Goal: Task Accomplishment & Management: Complete application form

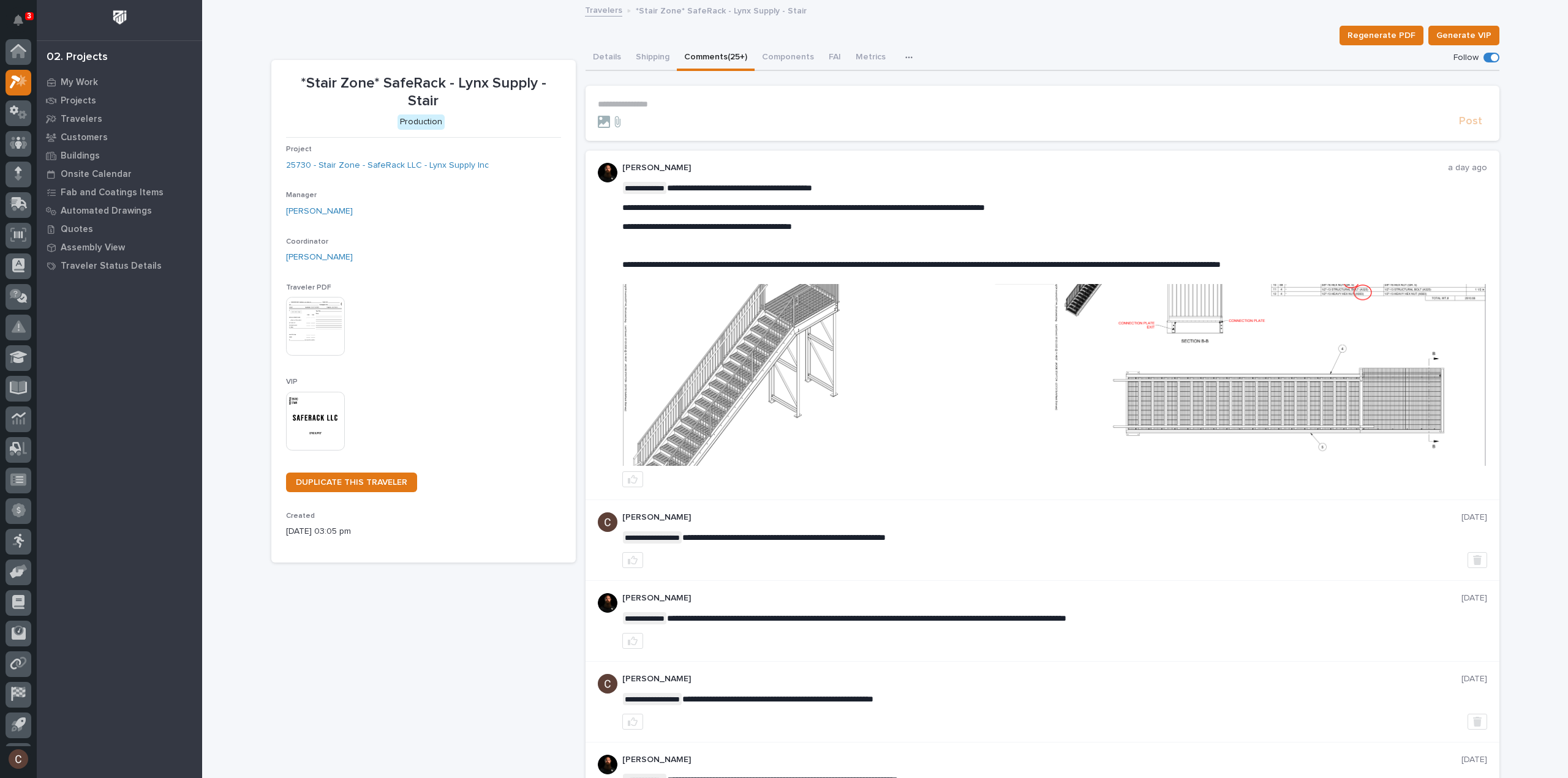
scroll to position [27, 0]
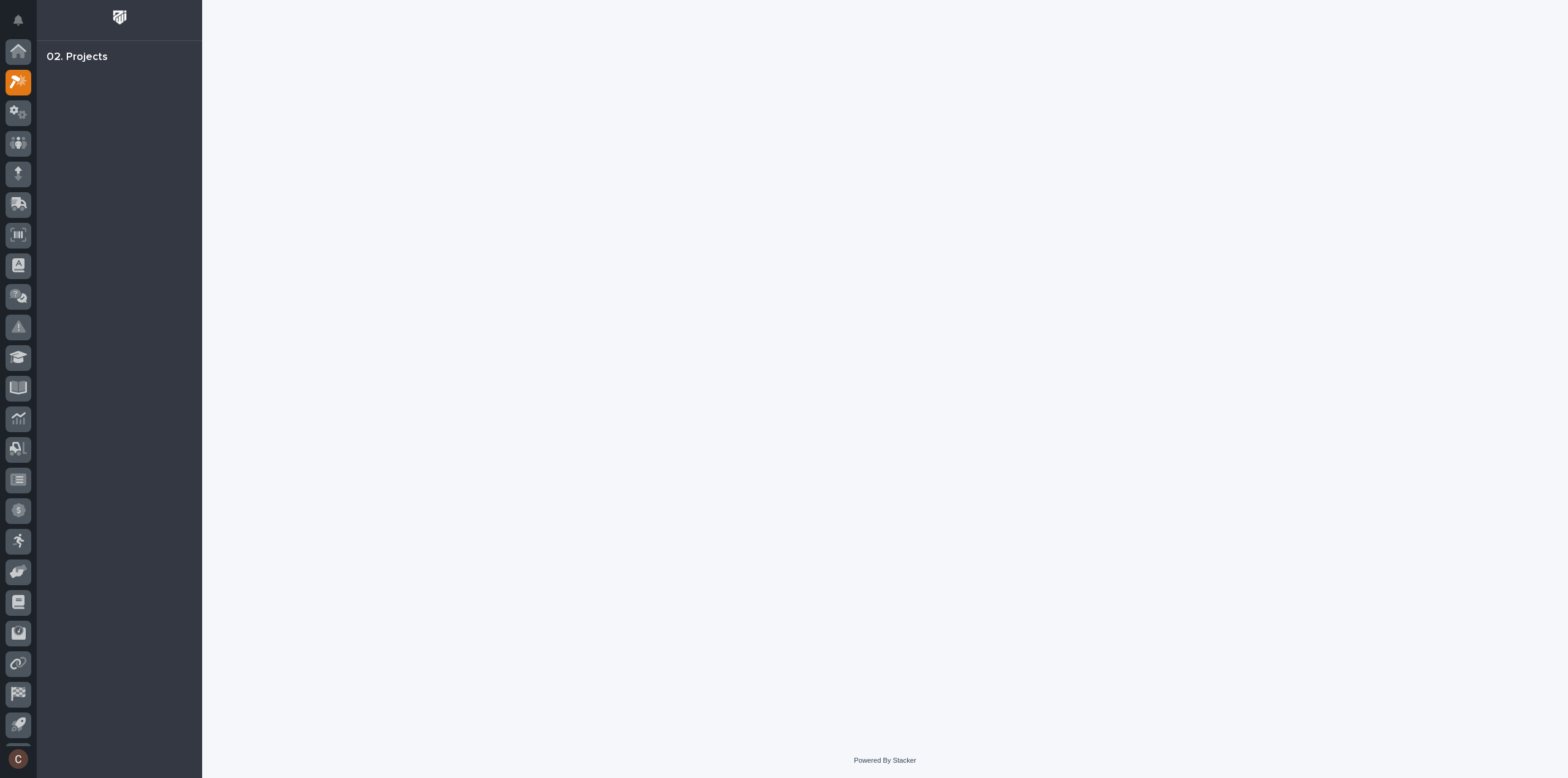
scroll to position [27, 0]
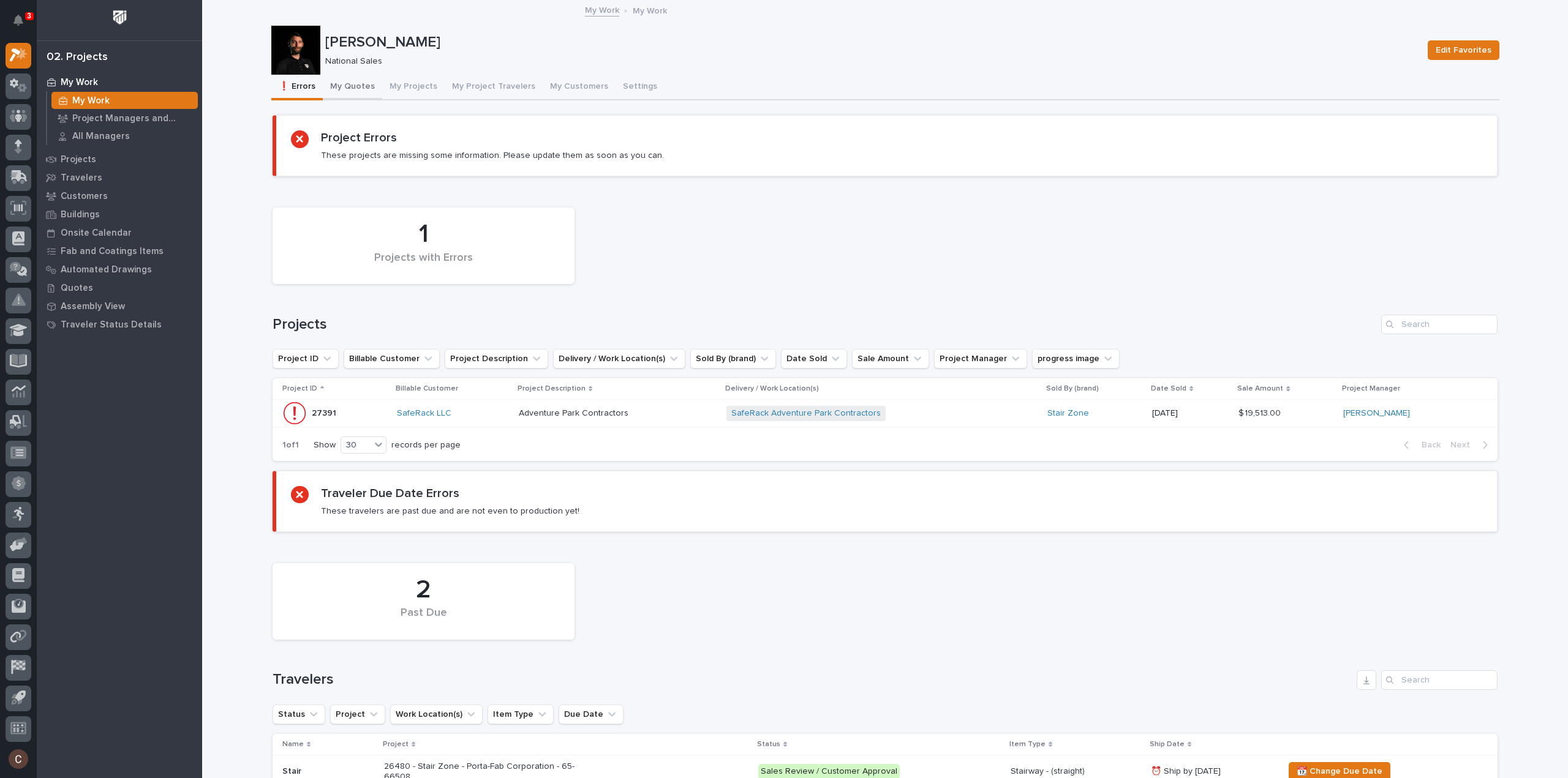
click at [359, 85] on button "My Quotes" at bounding box center [353, 87] width 60 height 26
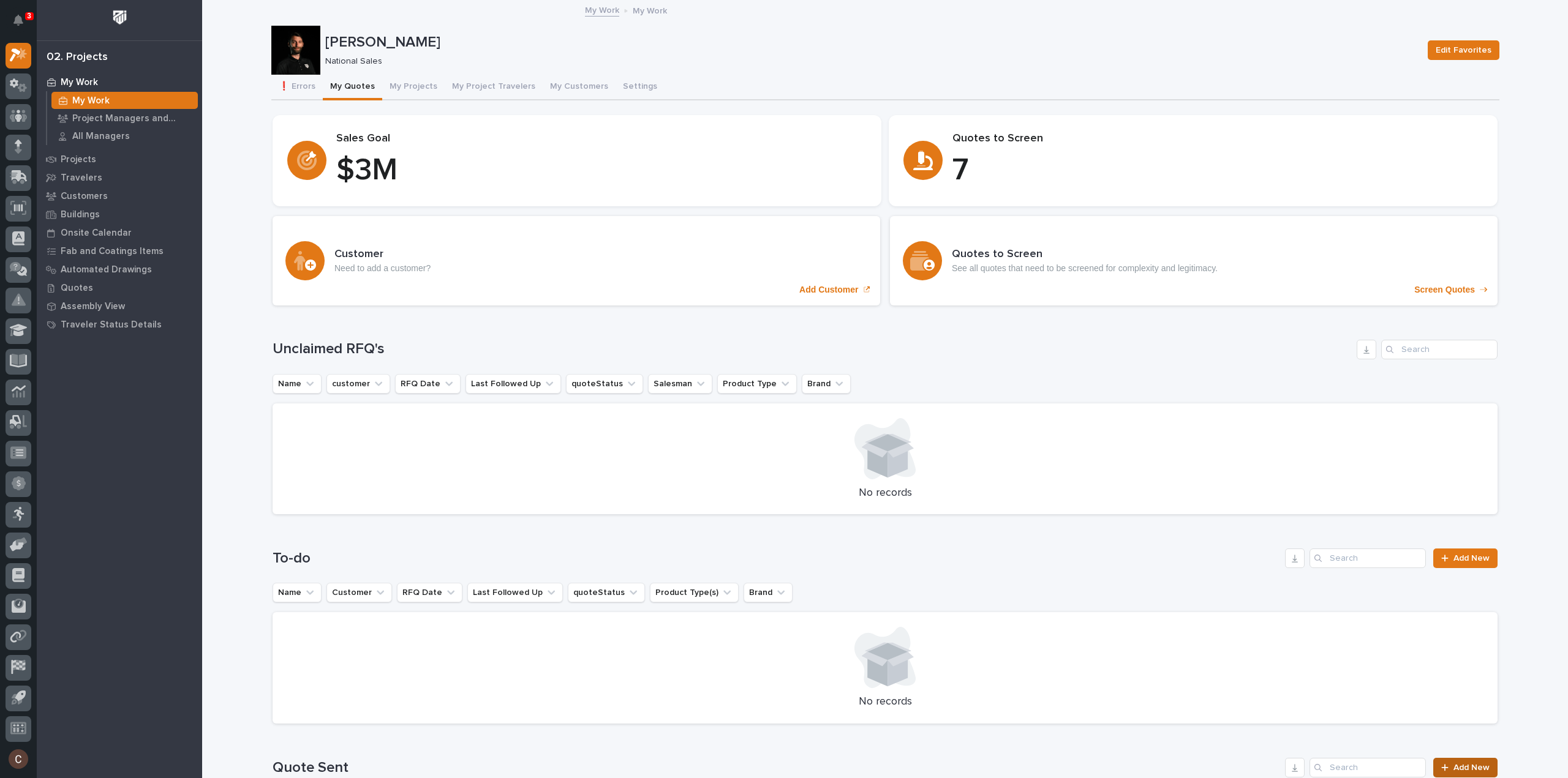
click at [1470, 764] on span "Add New" at bounding box center [1471, 768] width 37 height 9
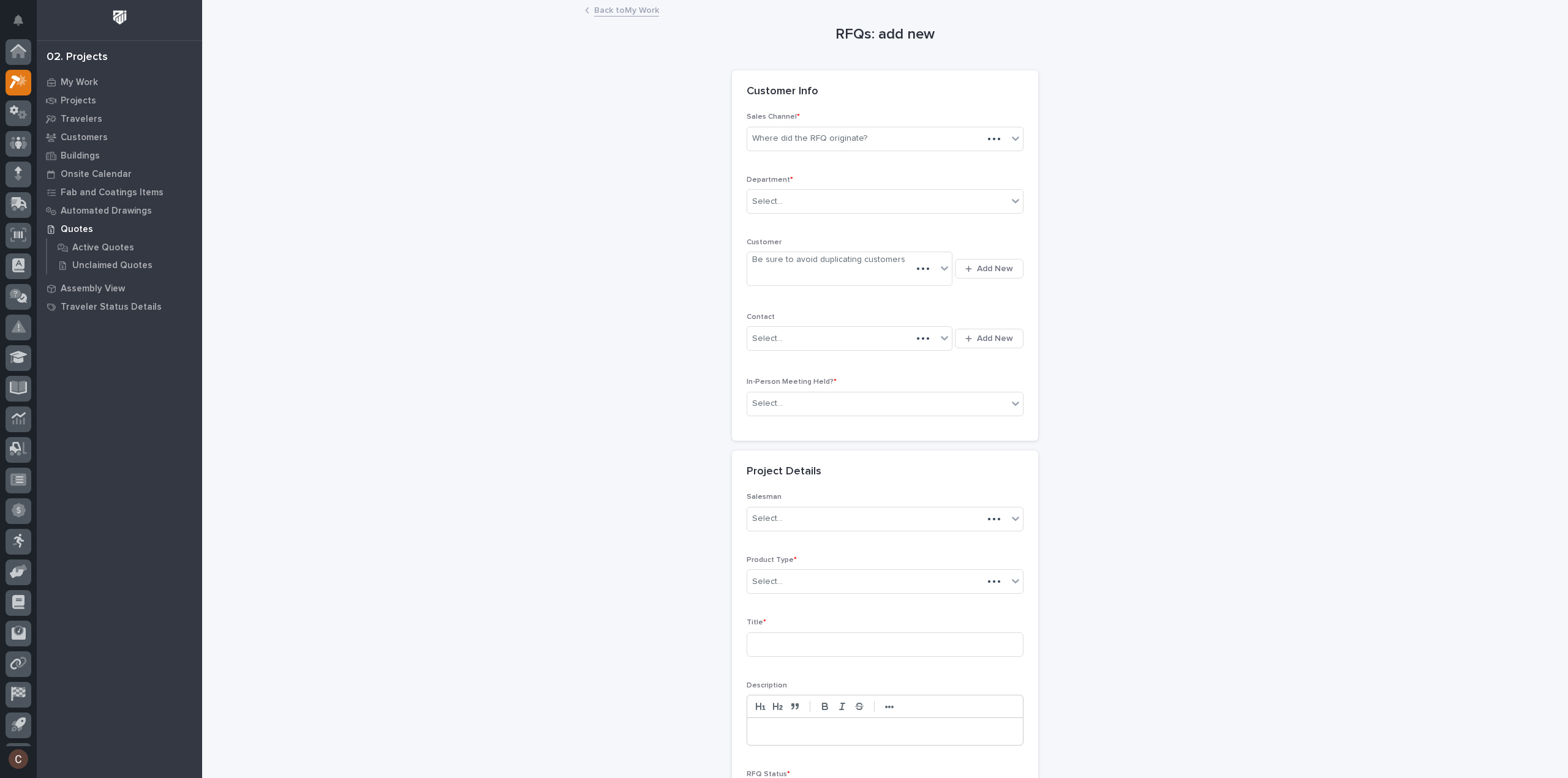
scroll to position [27, 0]
click at [800, 146] on div "Where did the RFQ originate?" at bounding box center [877, 138] width 260 height 20
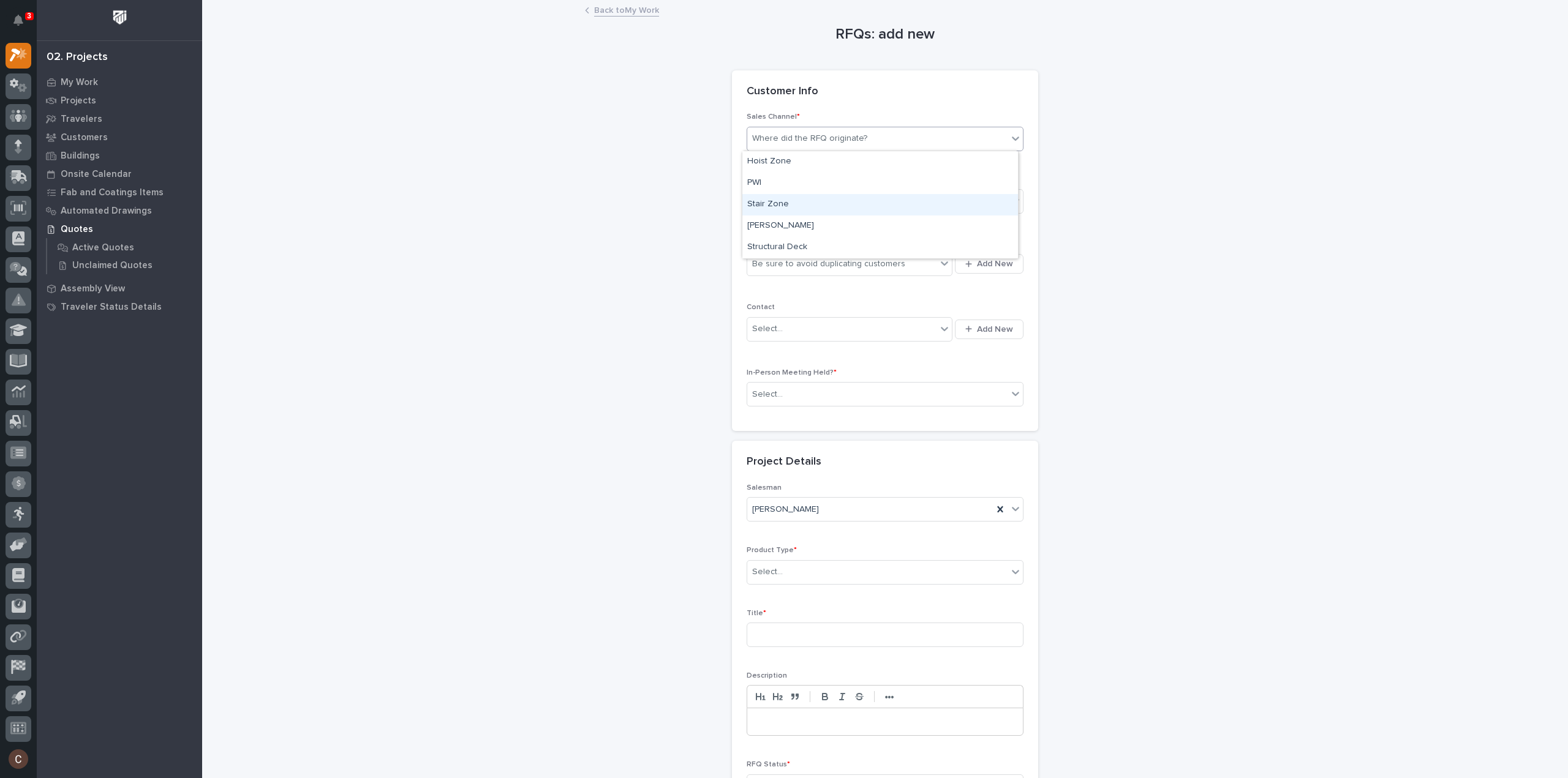
click at [796, 202] on div "Stair Zone" at bounding box center [881, 205] width 276 height 21
click at [796, 202] on div "Select..." at bounding box center [877, 201] width 260 height 20
type input "*"
click at [795, 223] on span "National Sales" at bounding box center [777, 223] width 61 height 13
click at [796, 265] on div "Be sure to avoid duplicating customers" at bounding box center [829, 264] width 153 height 12
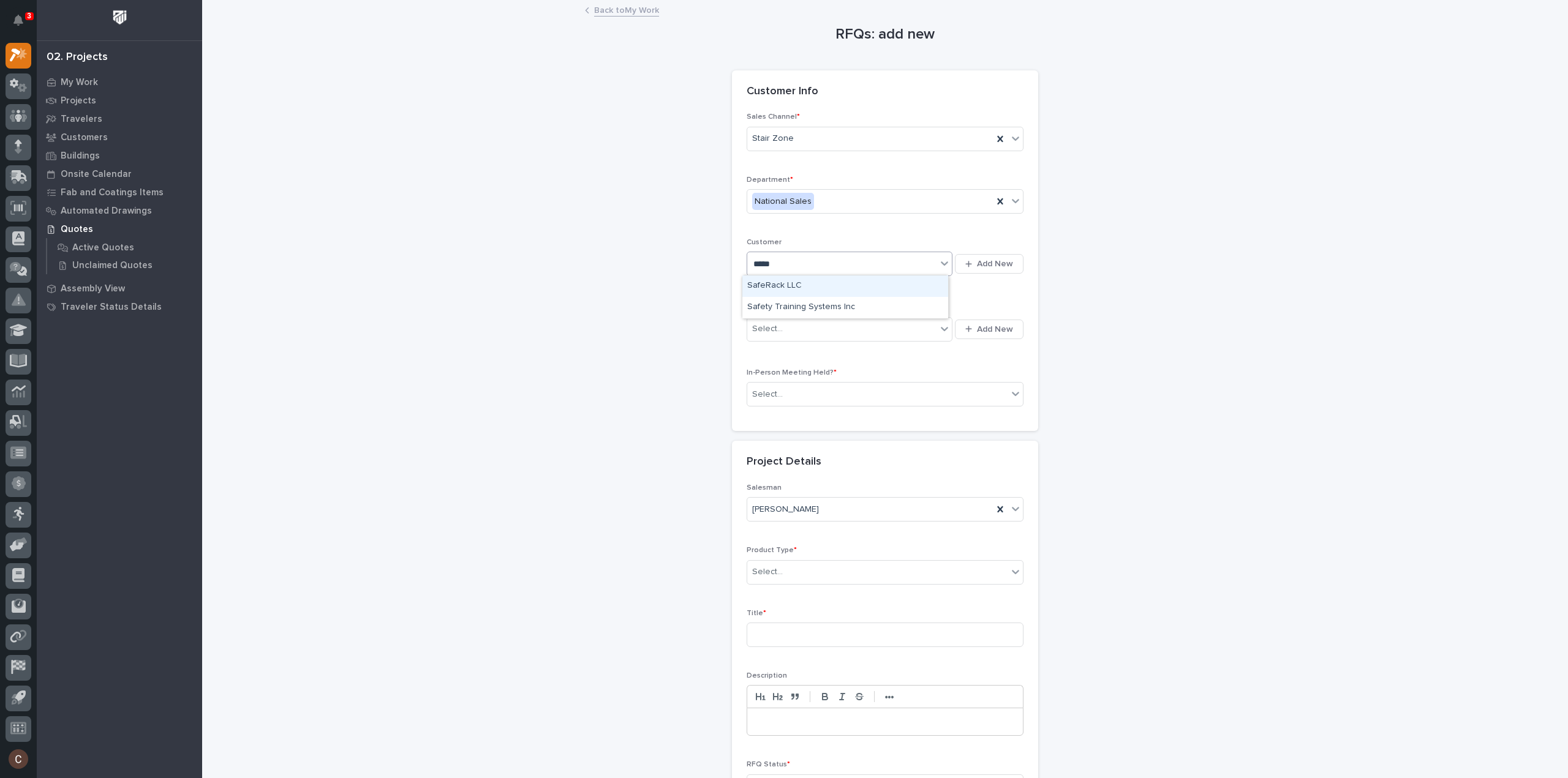
type input "******"
click at [800, 280] on div "SafeRack LLC" at bounding box center [845, 287] width 206 height 21
click at [802, 337] on div "Select..." at bounding box center [841, 328] width 190 height 20
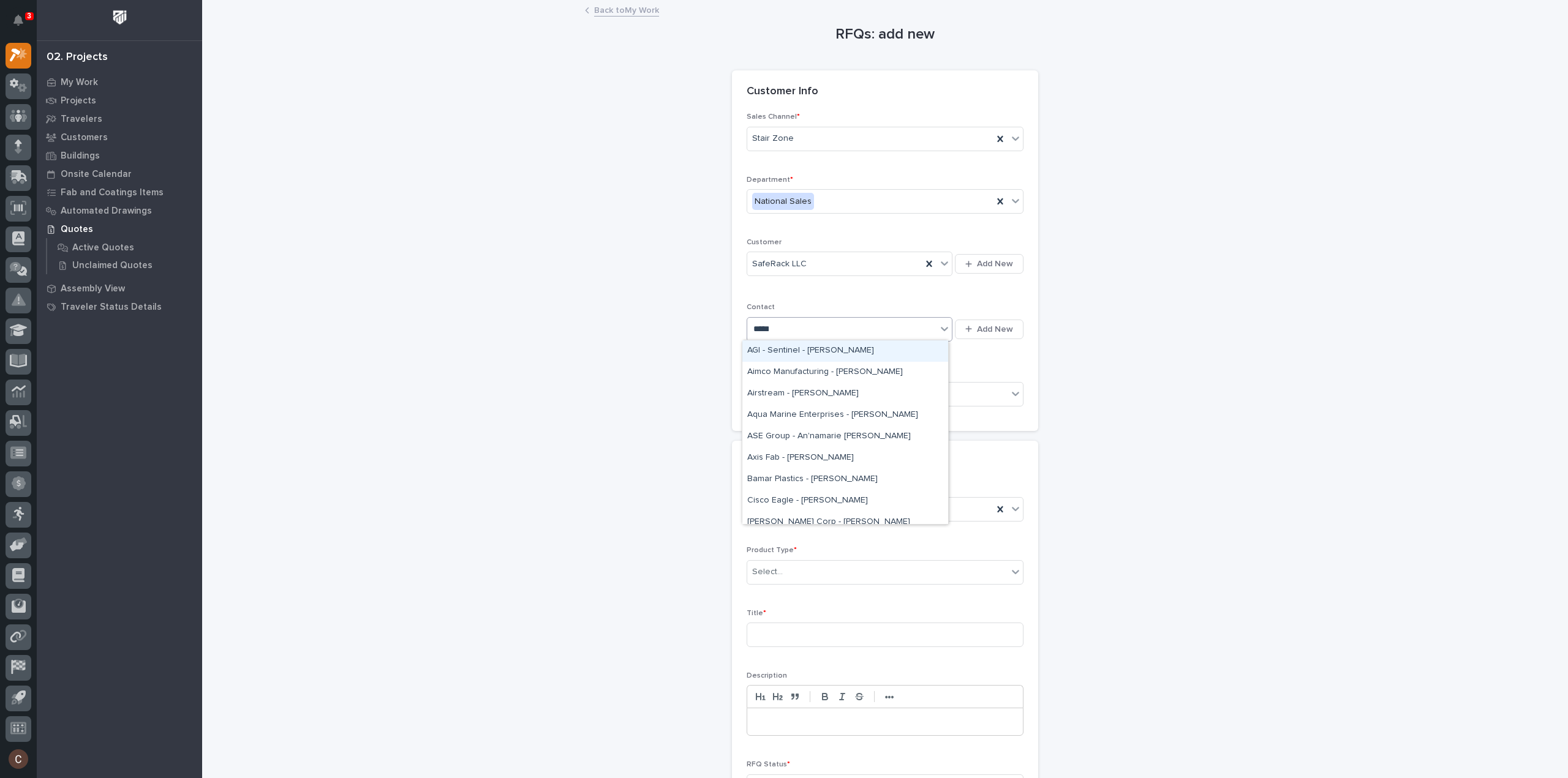
type input "******"
click at [802, 347] on div "[PERSON_NAME] - [PERSON_NAME]" at bounding box center [845, 351] width 206 height 21
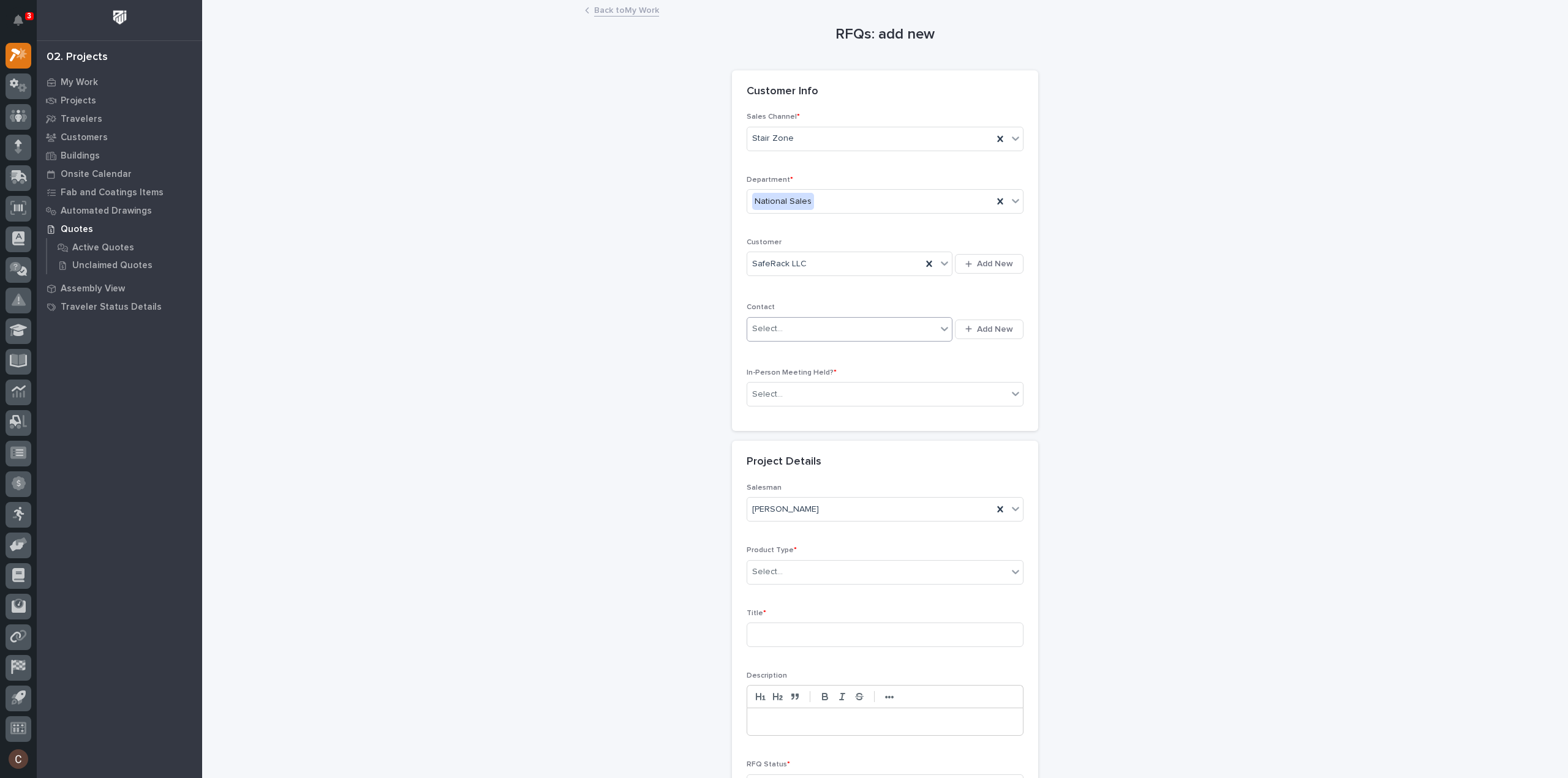
click at [806, 327] on div "Select..." at bounding box center [841, 328] width 190 height 20
click at [923, 328] on icon at bounding box center [930, 329] width 12 height 12
type input "******"
click at [858, 371] on div "SafeRack - [PERSON_NAME]" at bounding box center [845, 373] width 206 height 21
click at [853, 392] on div "Select..." at bounding box center [877, 394] width 260 height 20
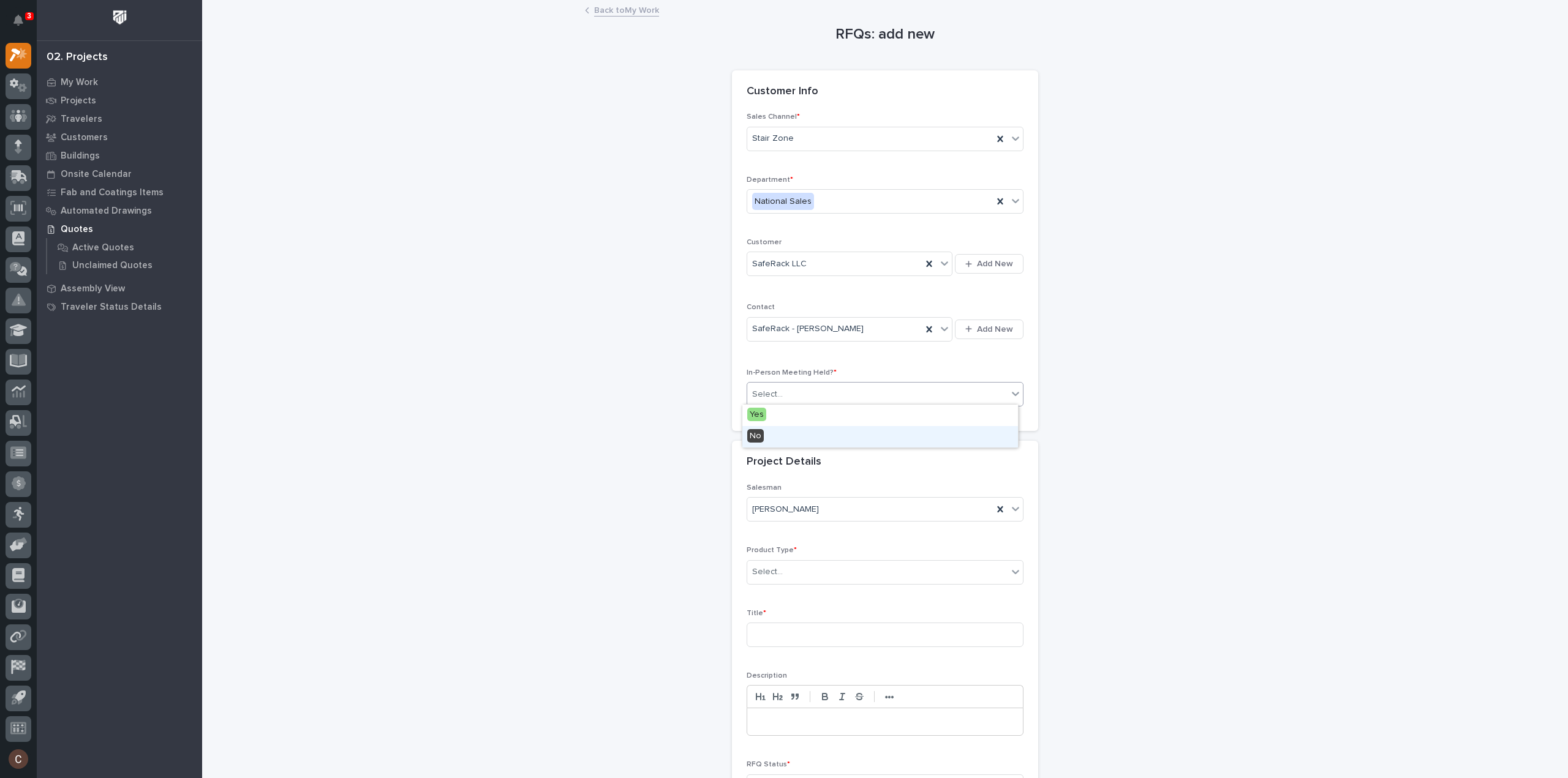
click at [837, 433] on div "No" at bounding box center [881, 437] width 276 height 21
click at [806, 560] on div "Select..." at bounding box center [885, 572] width 277 height 25
type input "****"
click at [798, 588] on div "Stairs & Ladders" at bounding box center [881, 593] width 276 height 21
click at [796, 623] on input at bounding box center [885, 636] width 277 height 25
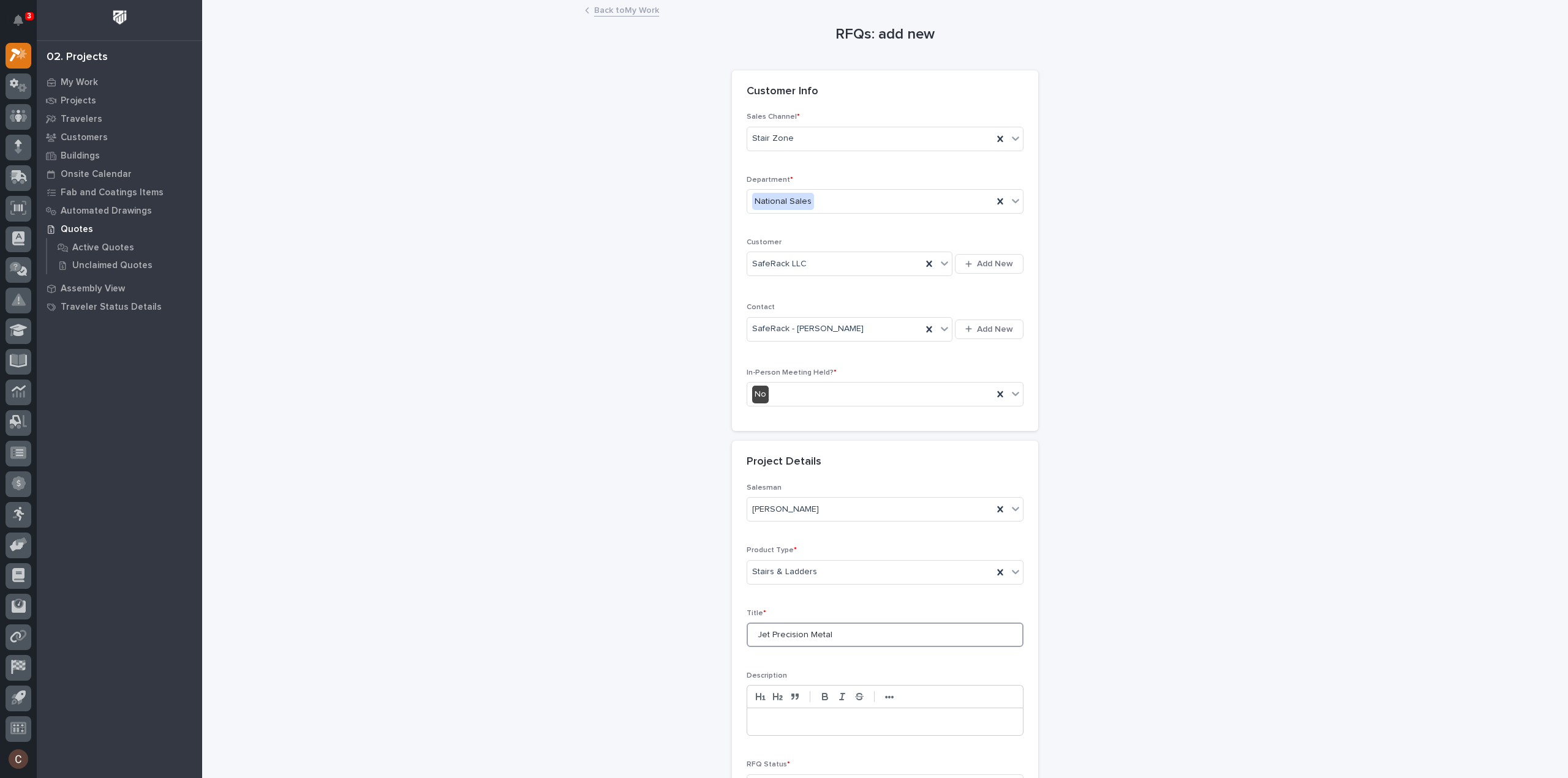
type input "Jet Precision Metal"
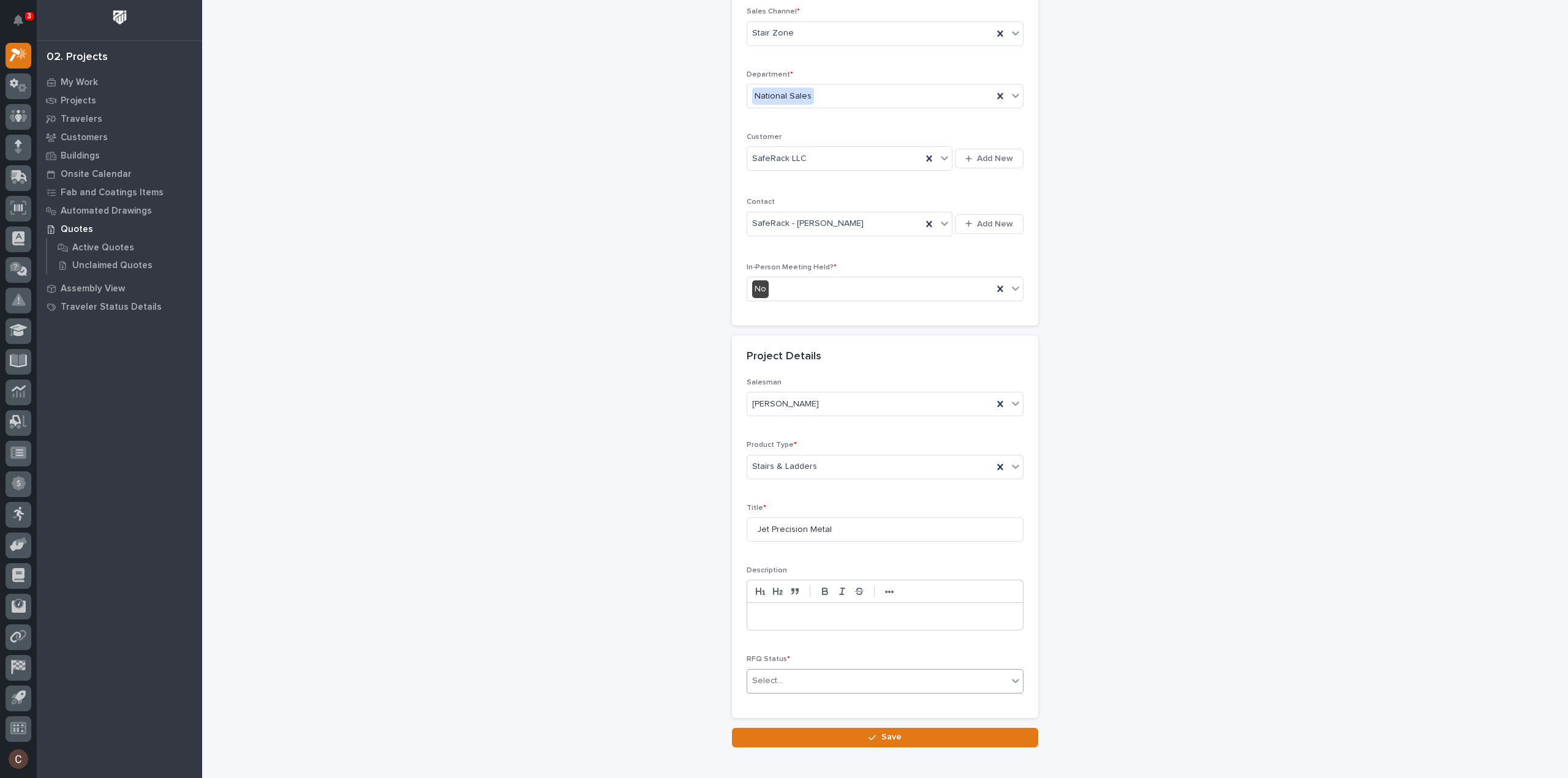
scroll to position [166, 0]
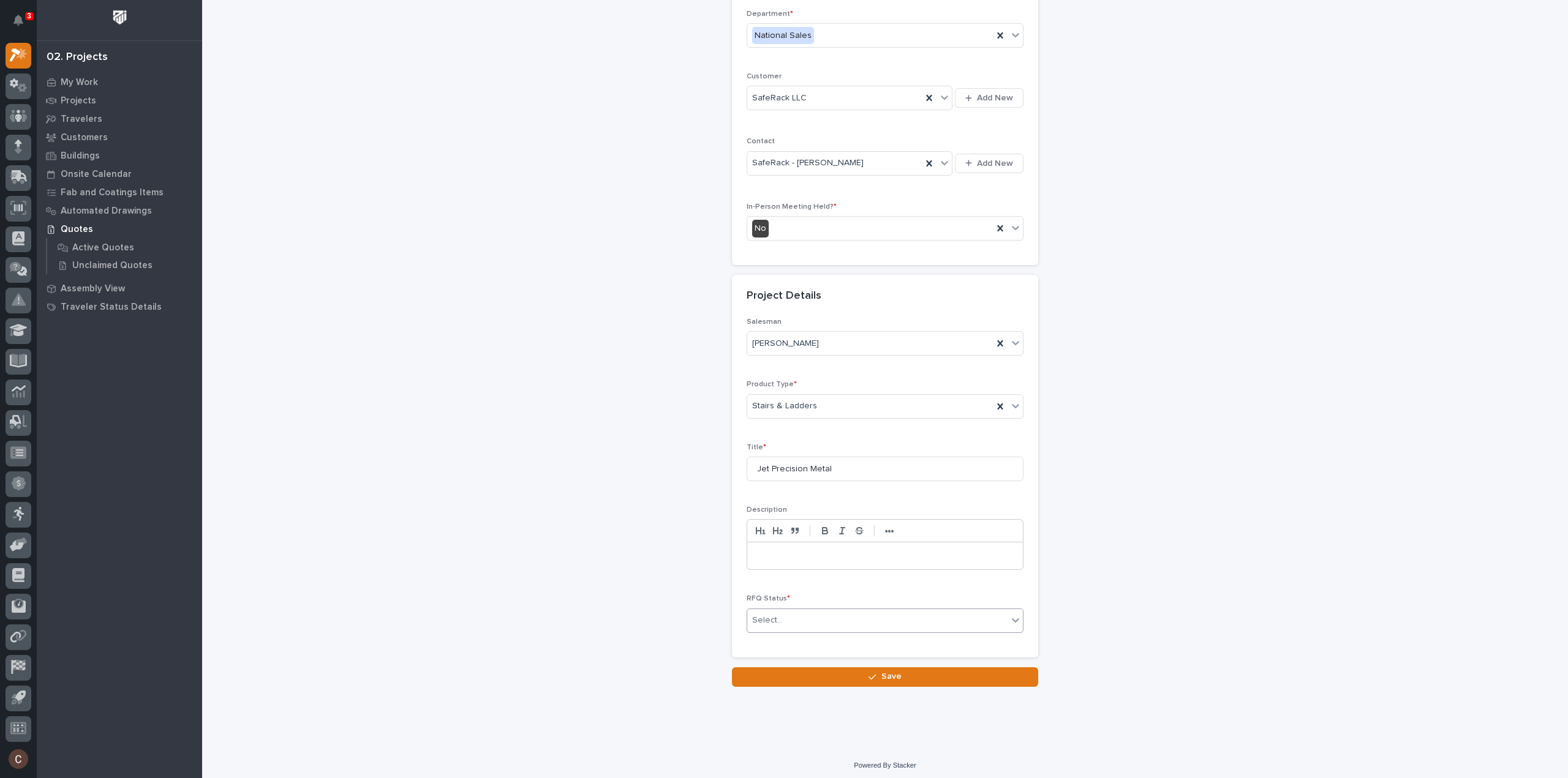
click at [782, 628] on div "Select..." at bounding box center [885, 621] width 277 height 25
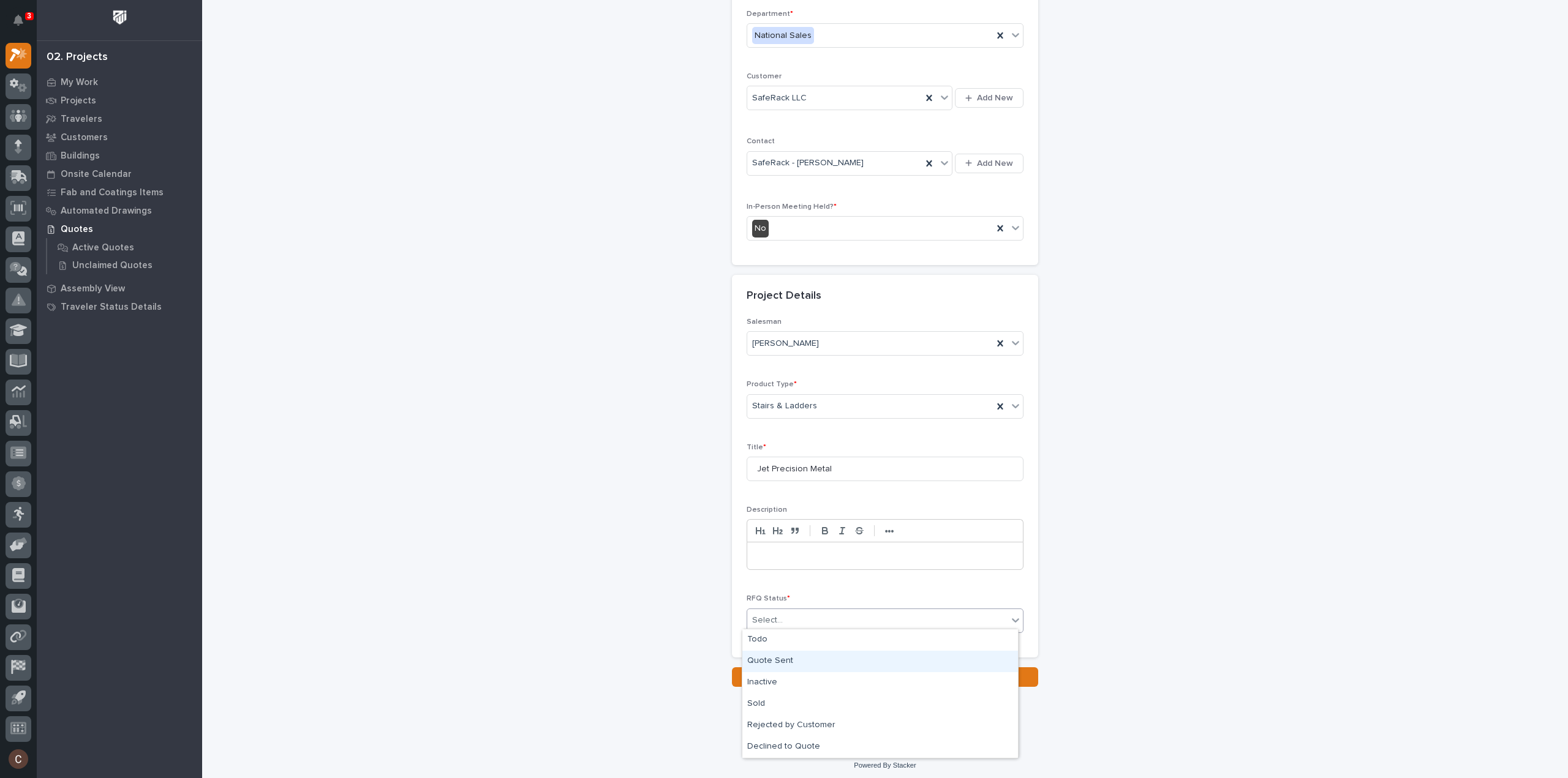
click at [780, 663] on div "Quote Sent" at bounding box center [881, 661] width 276 height 21
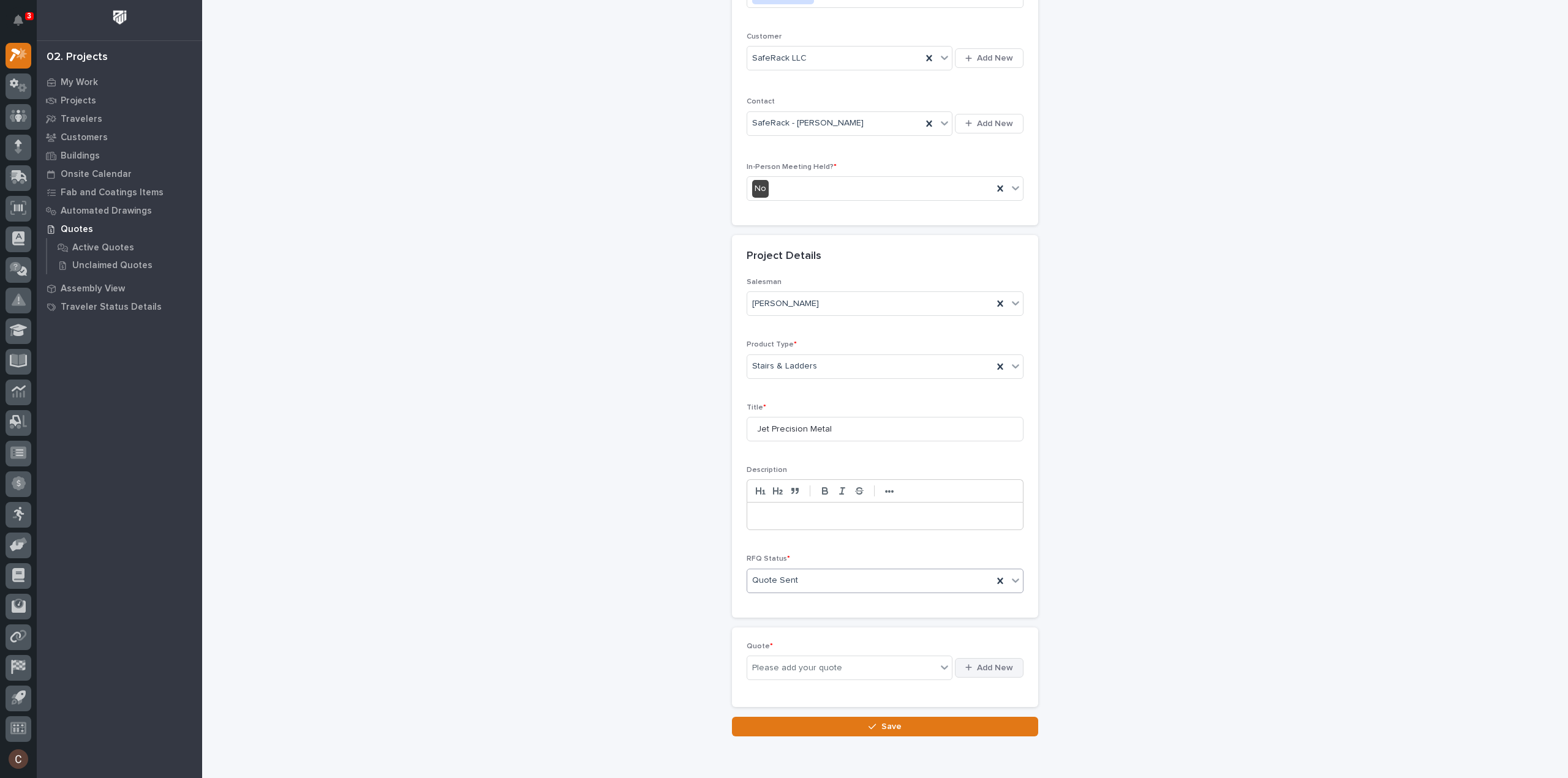
scroll to position [211, 0]
click at [979, 669] on button "Add New" at bounding box center [988, 663] width 69 height 20
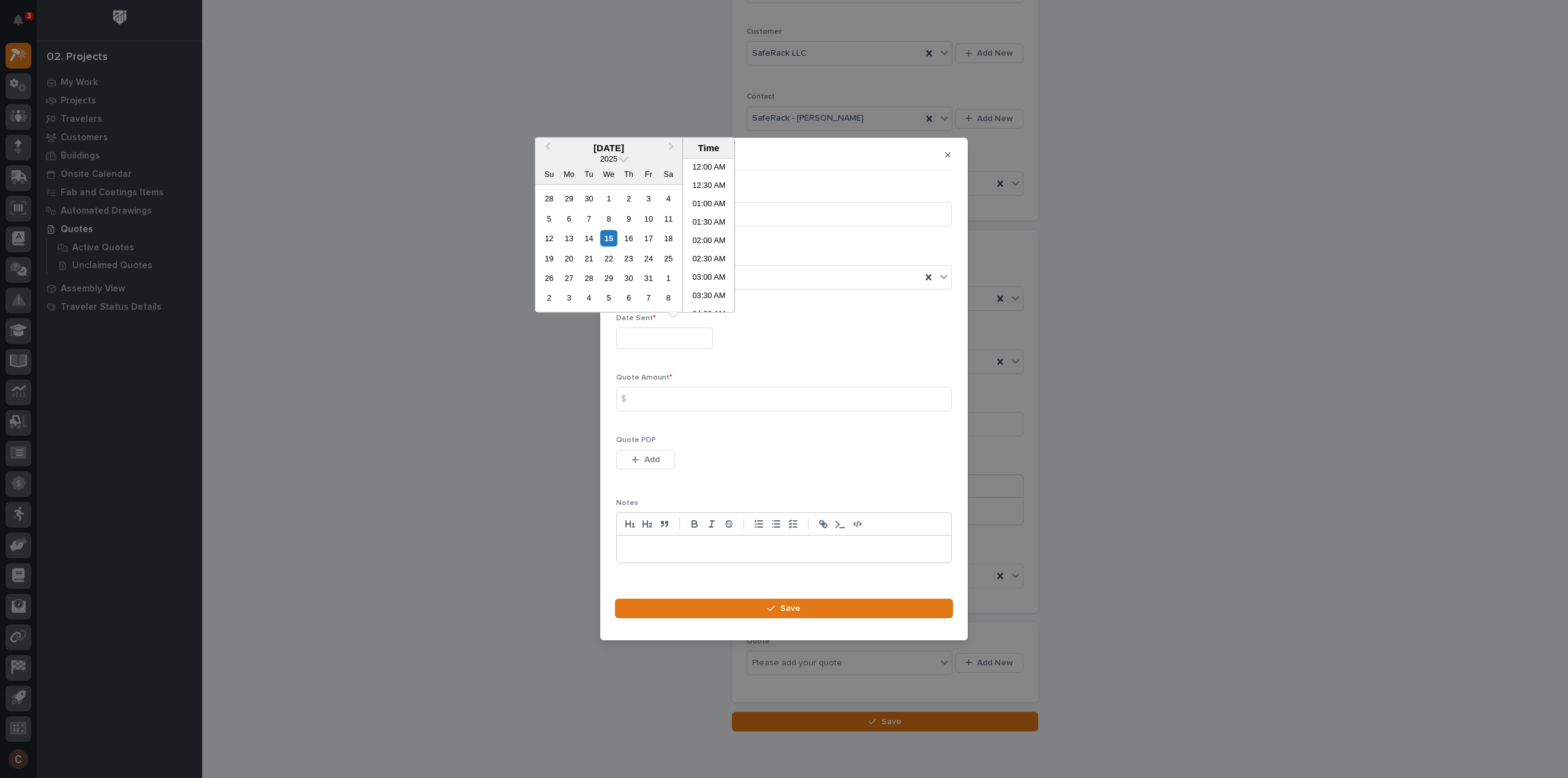
click at [680, 340] on input "text" at bounding box center [664, 338] width 97 height 21
click at [608, 237] on div "15" at bounding box center [608, 239] width 17 height 17
type input "**********"
click at [651, 401] on input at bounding box center [784, 400] width 336 height 25
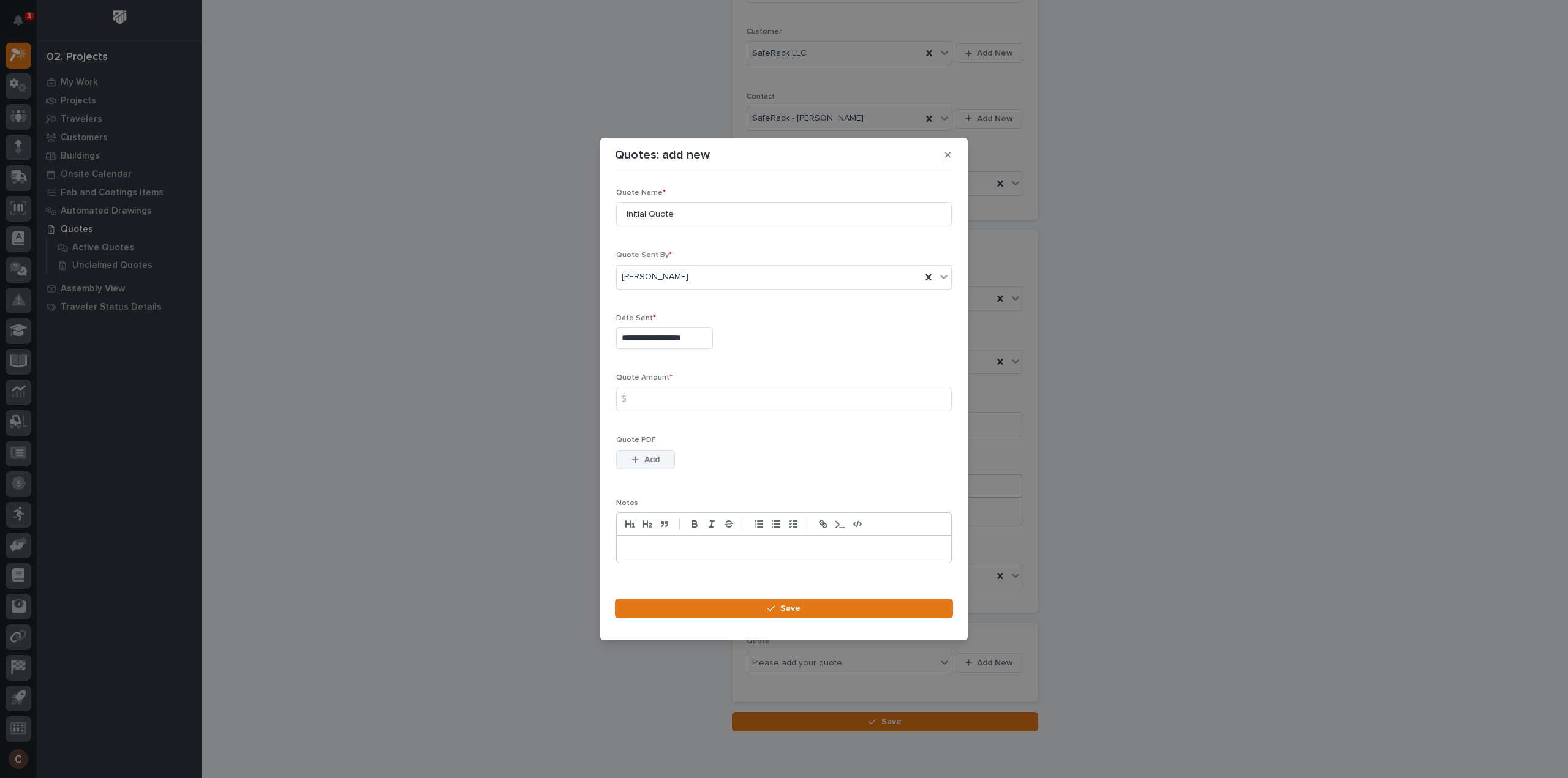
click at [654, 450] on button "Add" at bounding box center [646, 460] width 59 height 20
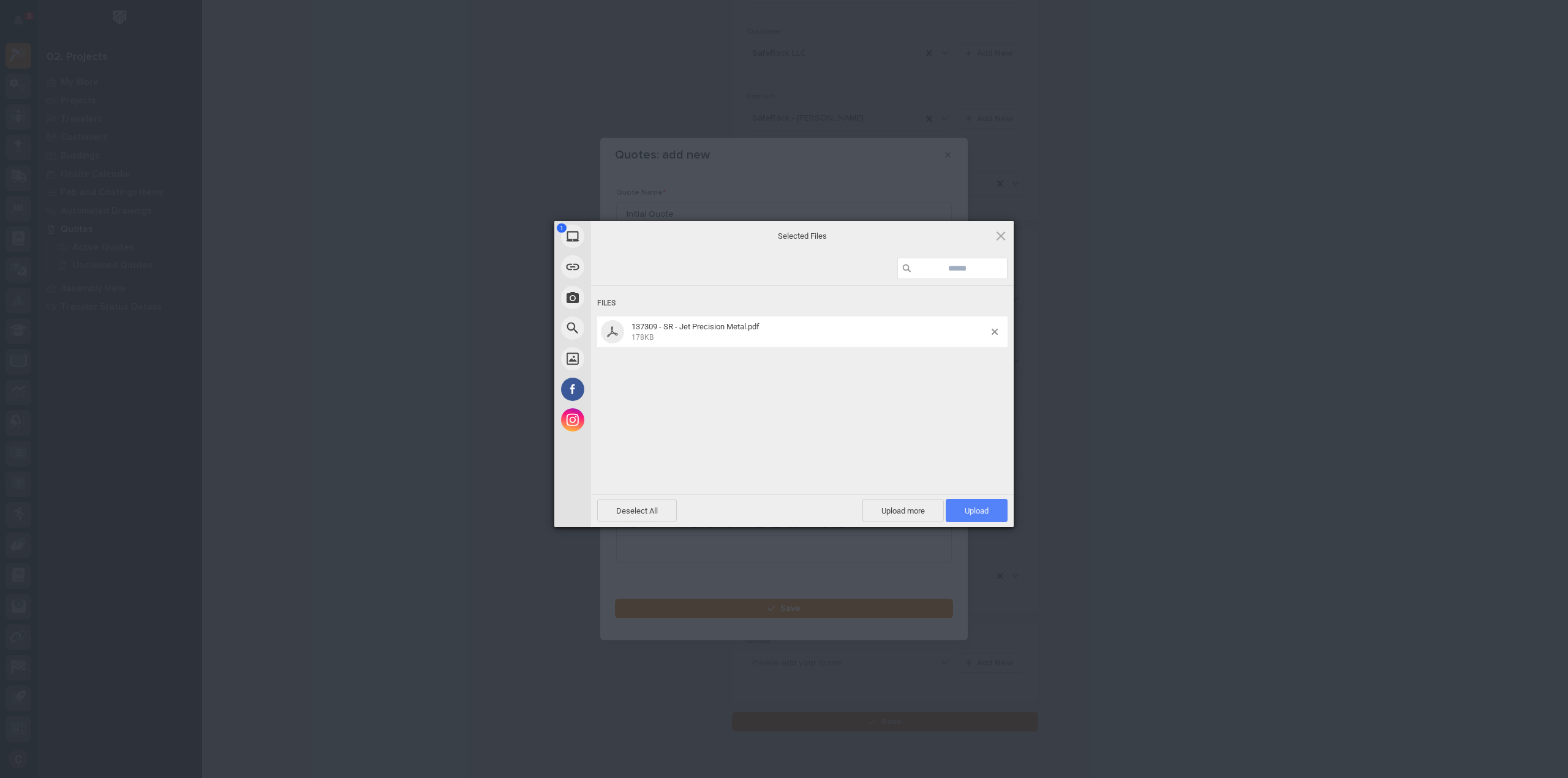
click at [977, 503] on span "Upload 1" at bounding box center [976, 511] width 61 height 23
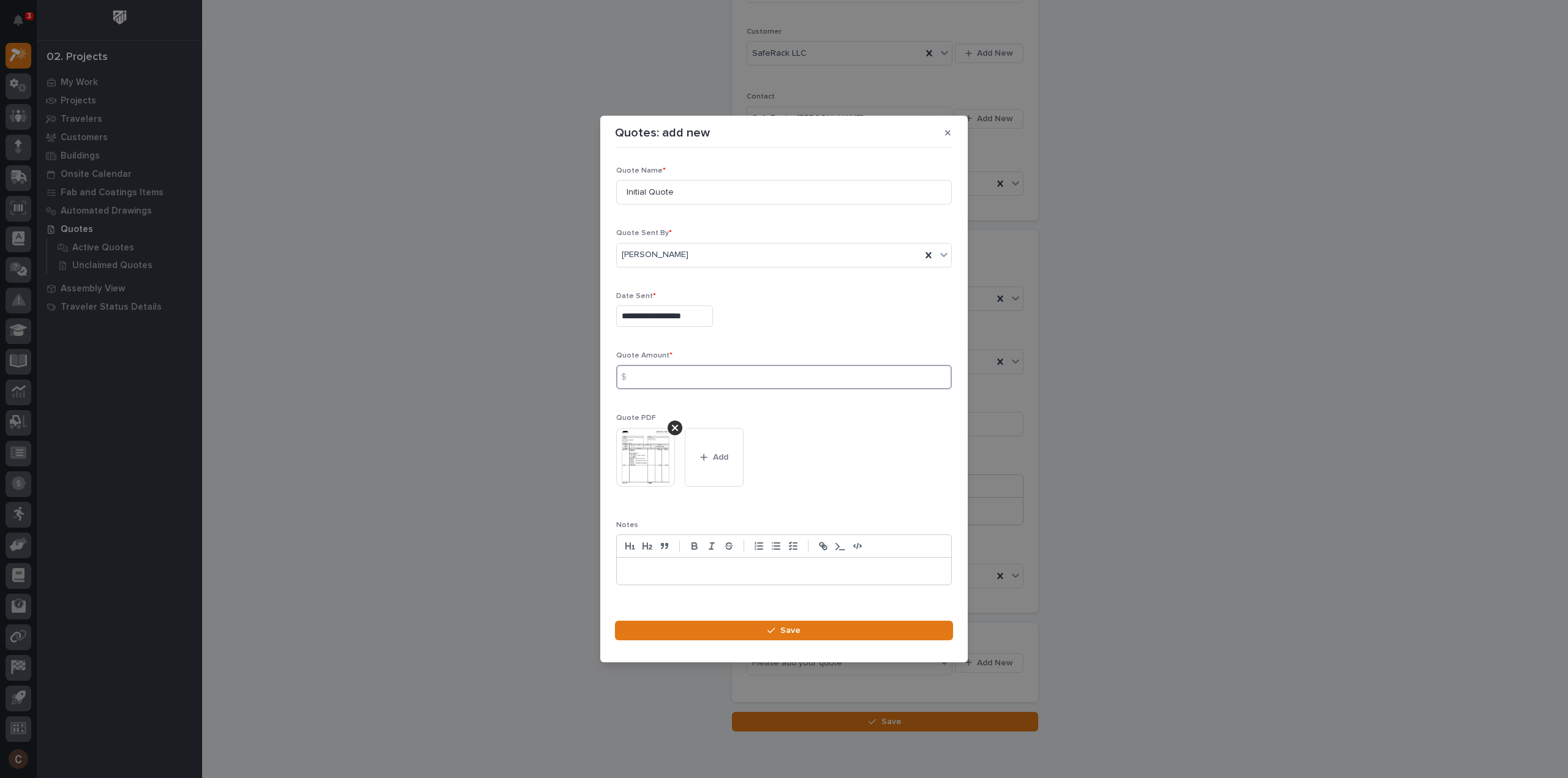
click at [641, 373] on input at bounding box center [784, 377] width 336 height 25
type input "6527"
click at [712, 627] on button "Save" at bounding box center [784, 631] width 338 height 20
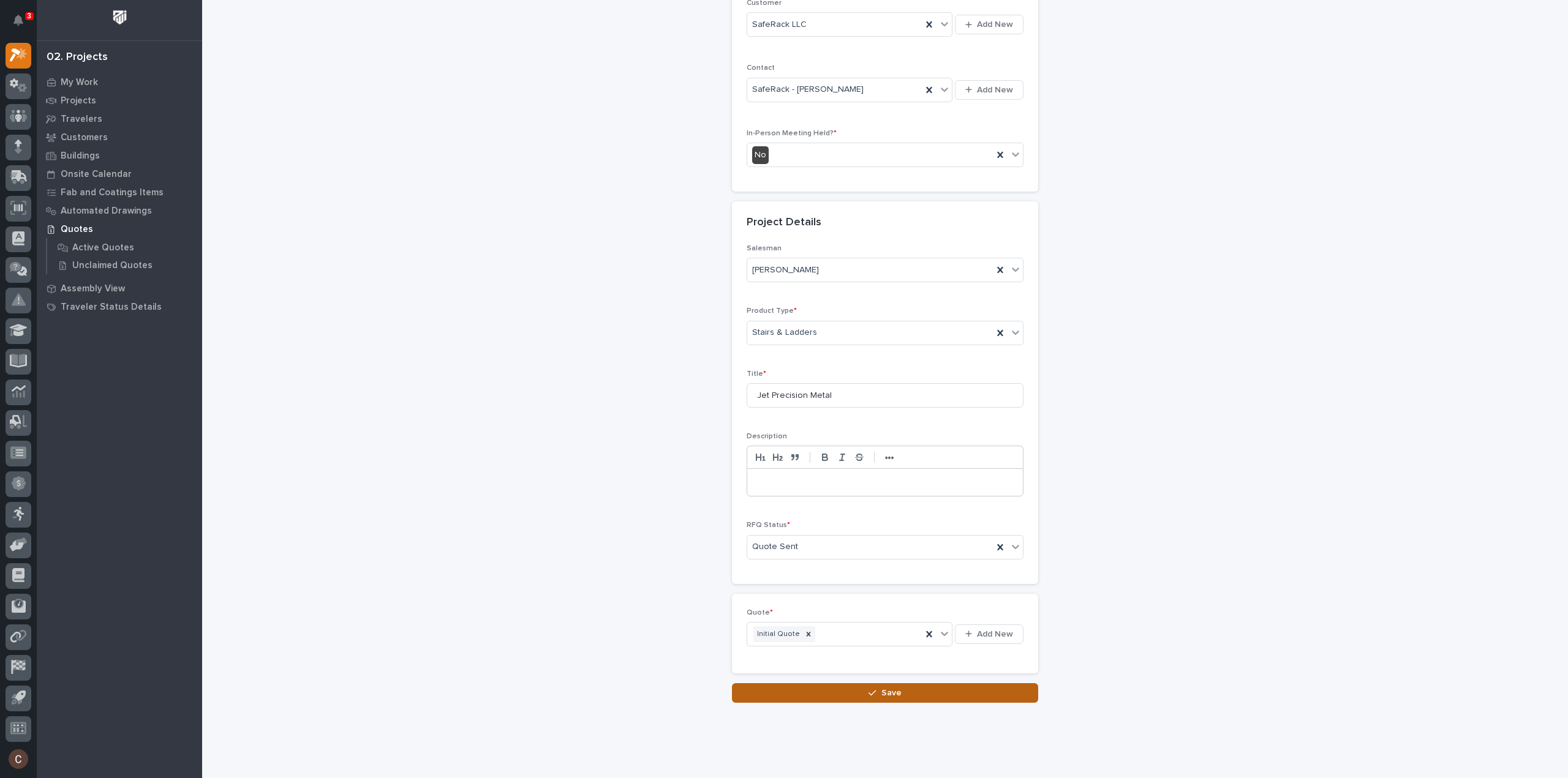
scroll to position [255, 0]
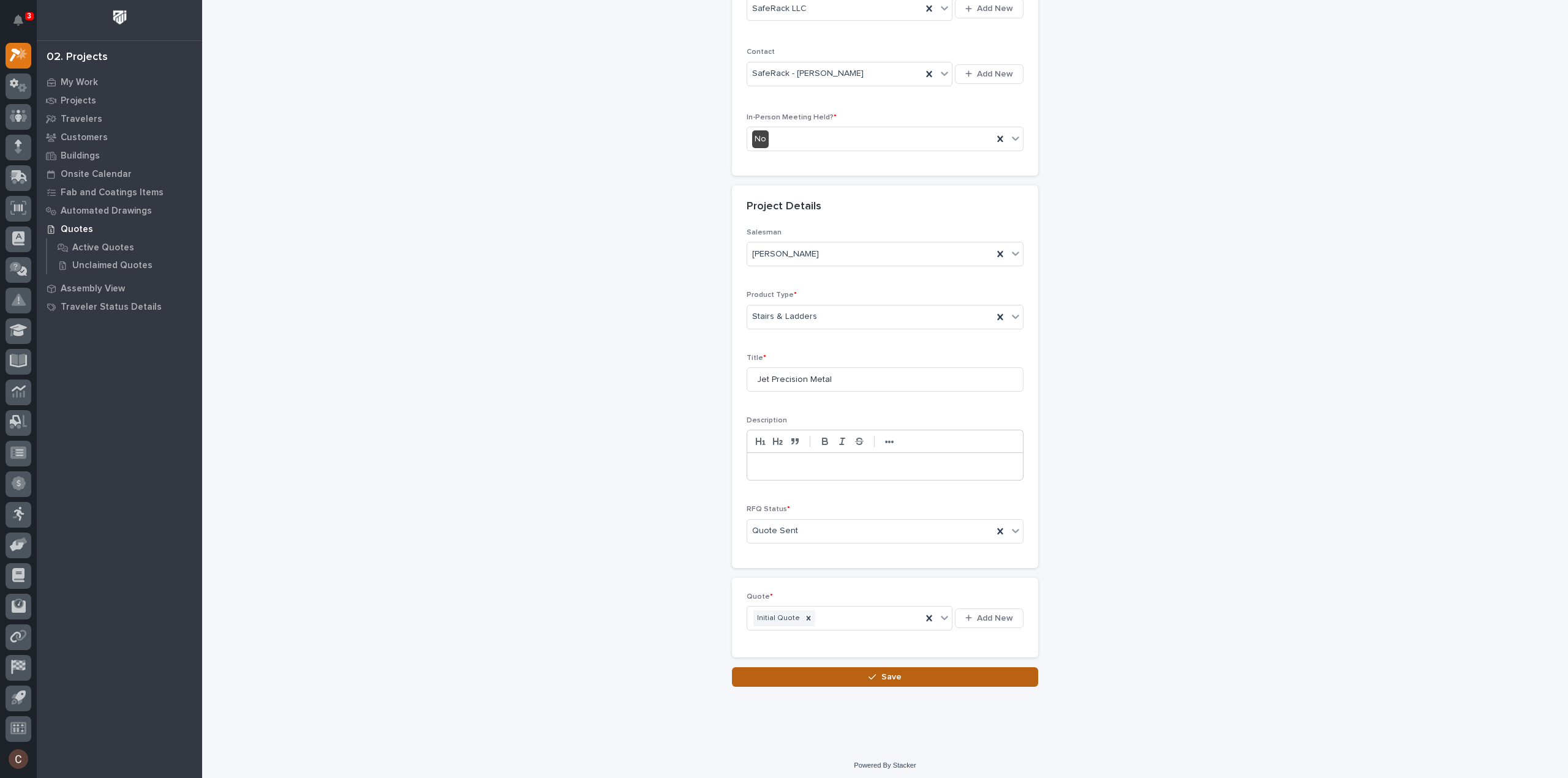
click at [843, 673] on button "Save" at bounding box center [885, 677] width 306 height 20
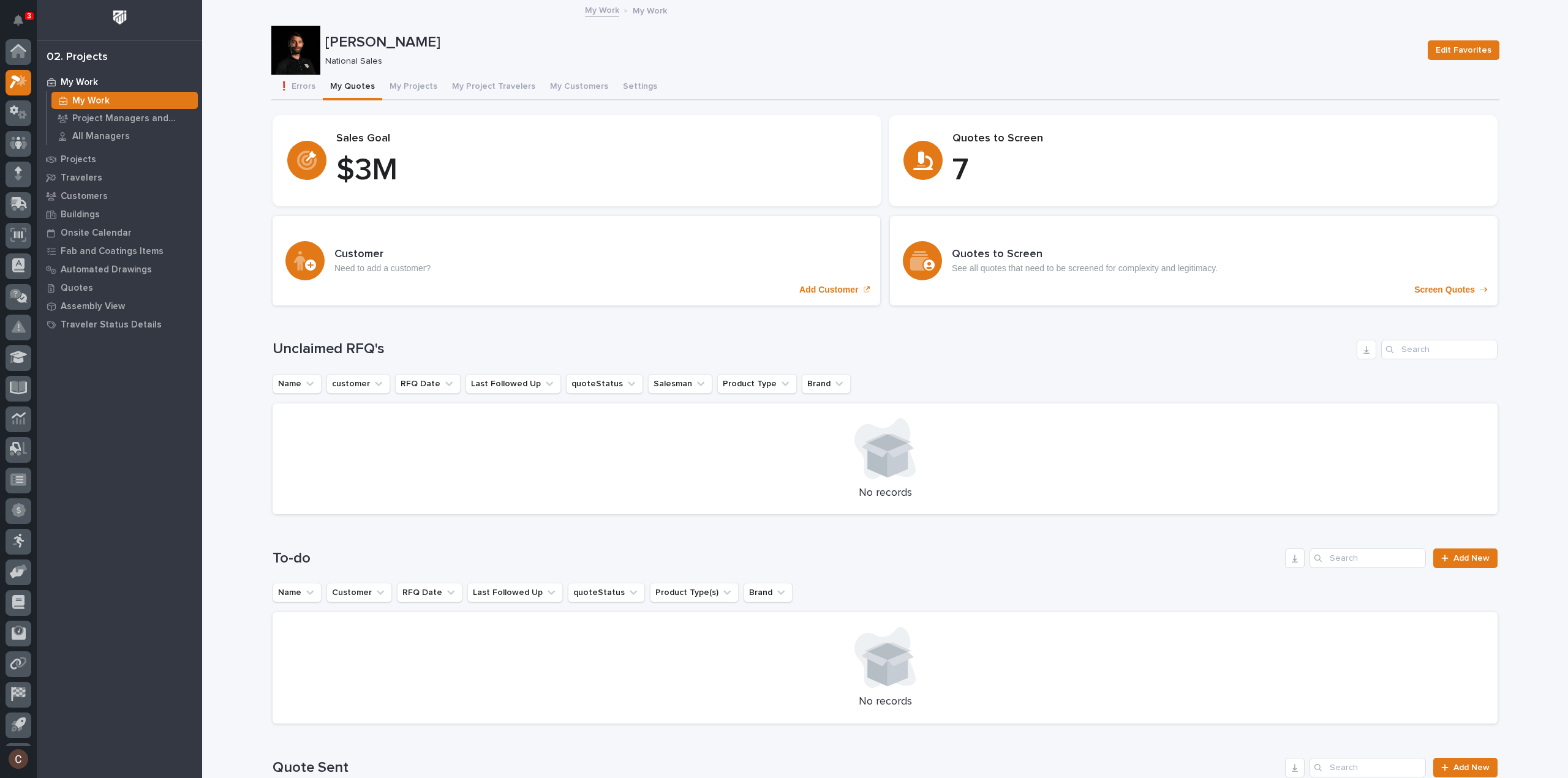
scroll to position [27, 0]
